Goal: Information Seeking & Learning: Find specific fact

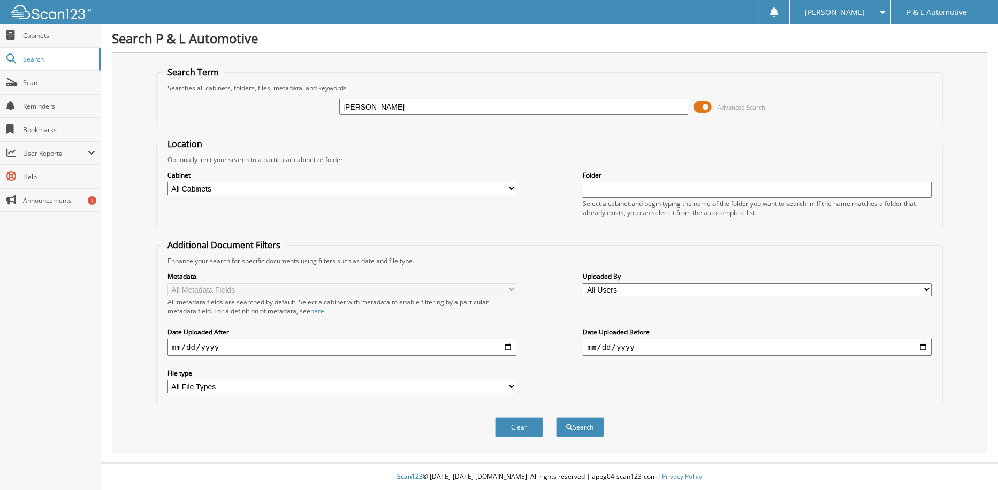
type input "[PERSON_NAME]"
click at [556, 418] on button "Search" at bounding box center [580, 428] width 48 height 20
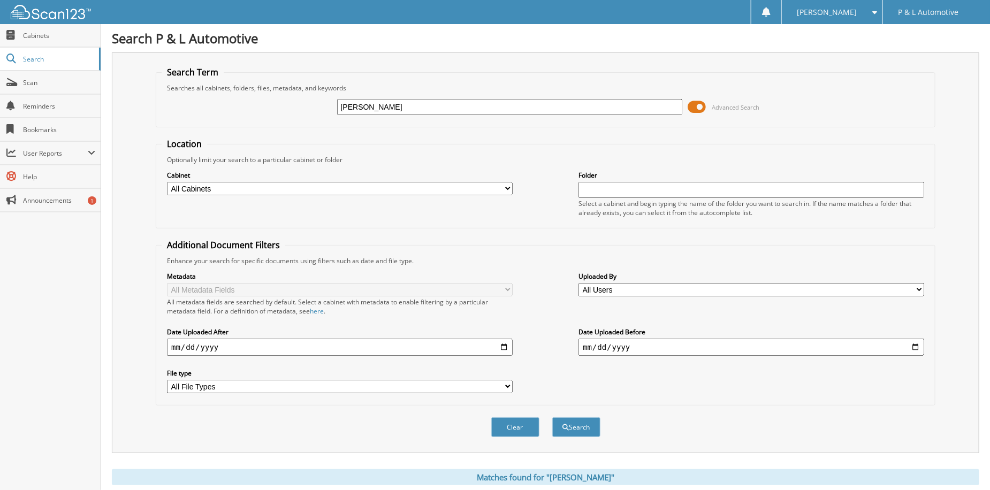
click at [703, 108] on span at bounding box center [697, 107] width 18 height 16
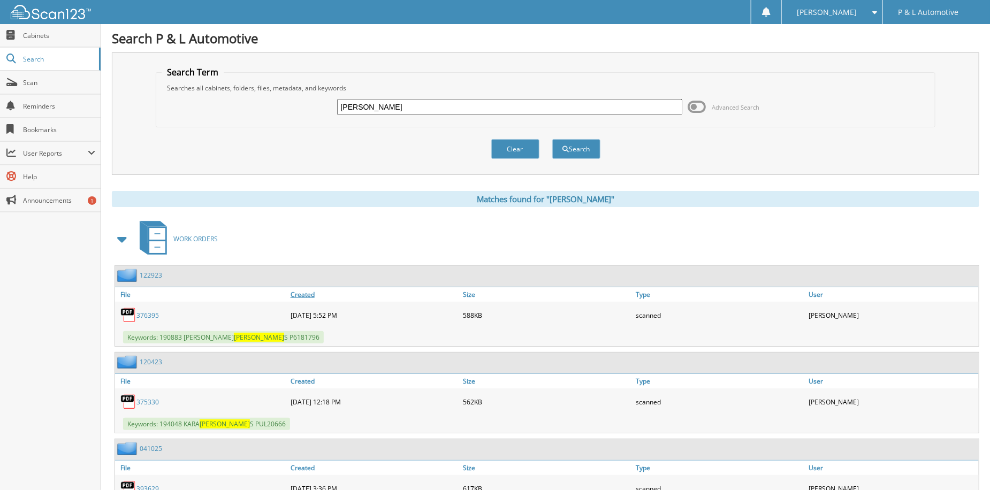
click at [311, 289] on link "Created" at bounding box center [374, 294] width 173 height 14
click at [308, 292] on link "Created" at bounding box center [374, 294] width 173 height 14
click at [308, 293] on link "Created" at bounding box center [374, 294] width 173 height 14
click at [405, 99] on input "MEYER" at bounding box center [510, 107] width 346 height 16
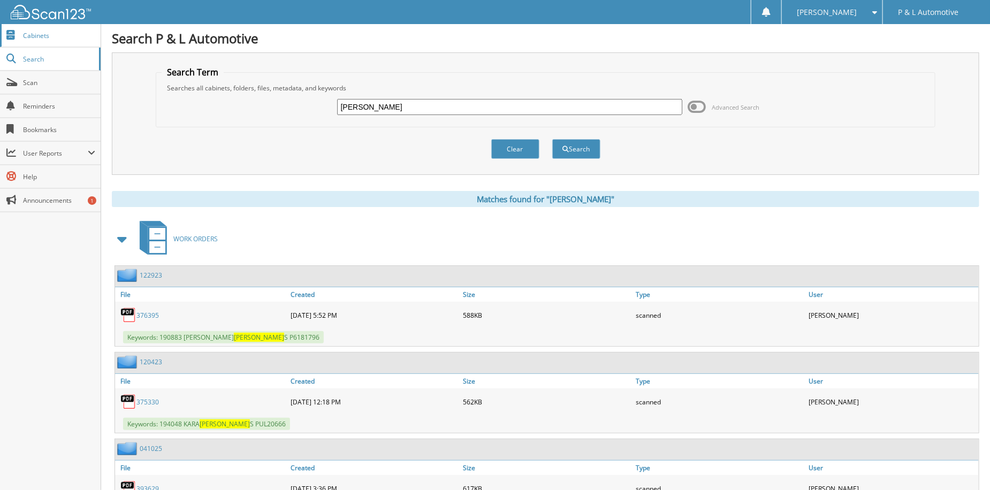
drag, startPoint x: 375, startPoint y: 104, endPoint x: 85, endPoint y: 37, distance: 297.8
click at [250, 113] on div "MEYER Advanced Search" at bounding box center [546, 107] width 768 height 29
type input "[PERSON_NAME] [PERSON_NAME]"
click at [552, 139] on button "Search" at bounding box center [576, 149] width 48 height 20
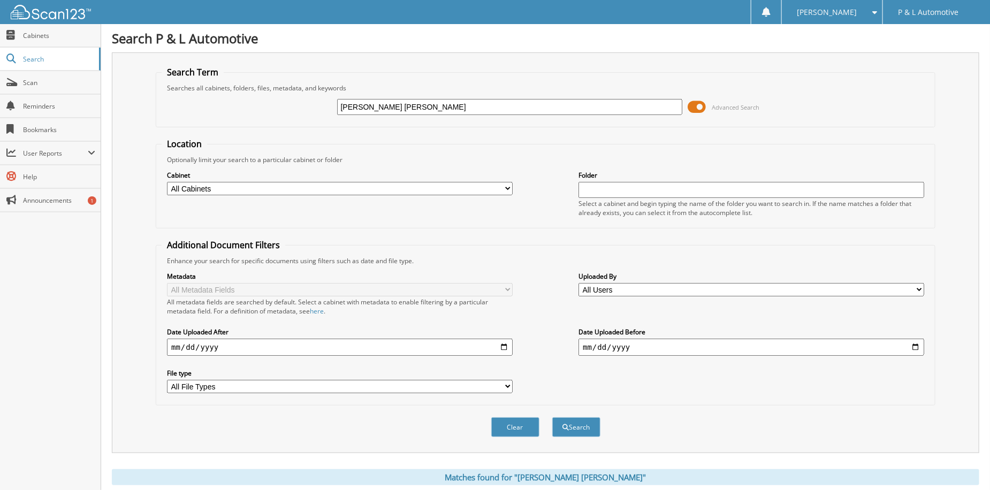
click at [703, 105] on span at bounding box center [697, 107] width 18 height 16
